Goal: Transaction & Acquisition: Purchase product/service

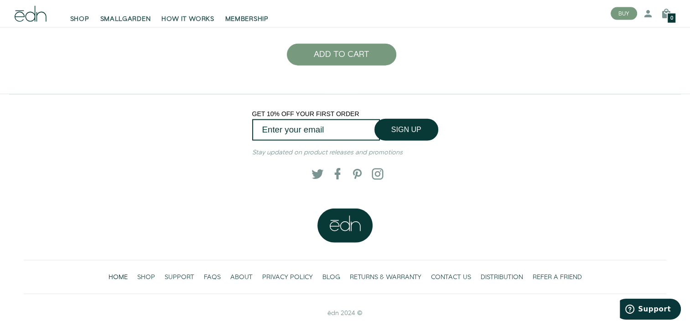
scroll to position [2138, 0]
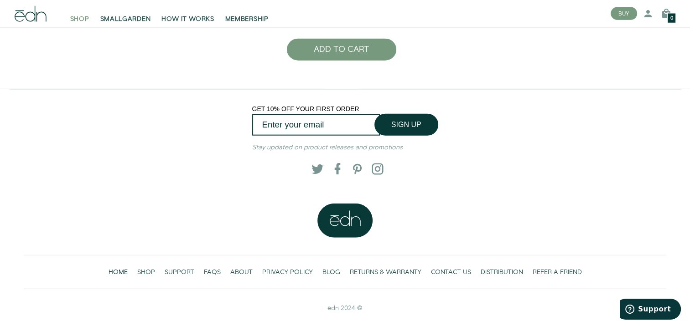
click at [78, 15] on span "SHOP" at bounding box center [79, 19] width 19 height 9
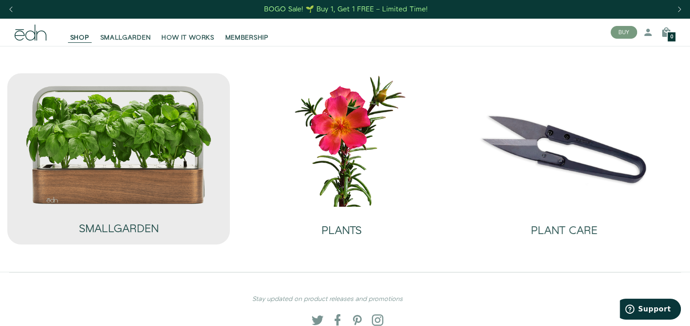
click at [125, 132] on img at bounding box center [118, 145] width 187 height 120
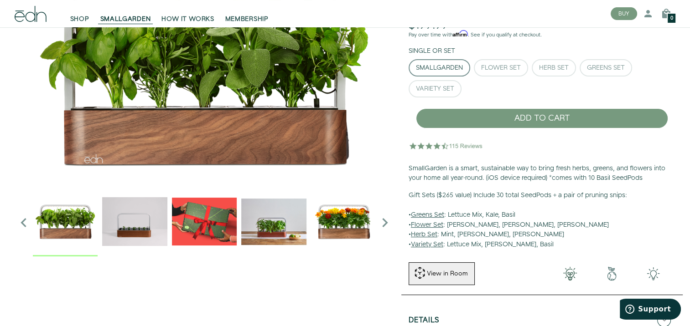
scroll to position [91, 0]
